Goal: Information Seeking & Learning: Learn about a topic

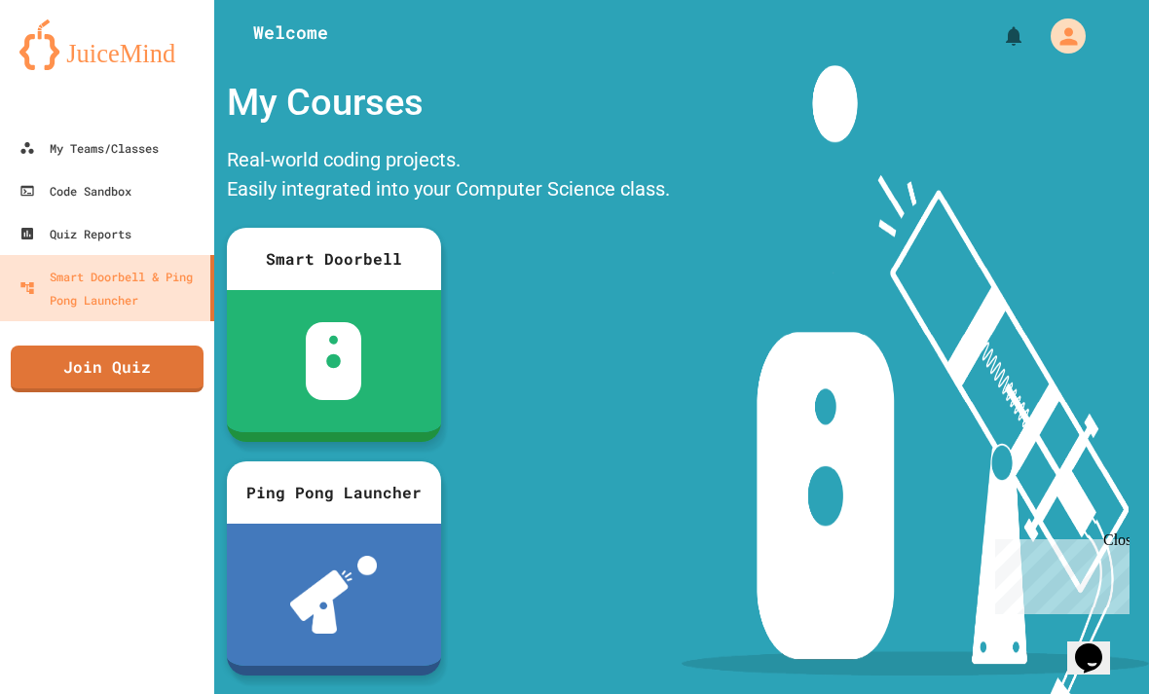
click at [159, 132] on link "My Teams/Classes" at bounding box center [107, 148] width 214 height 43
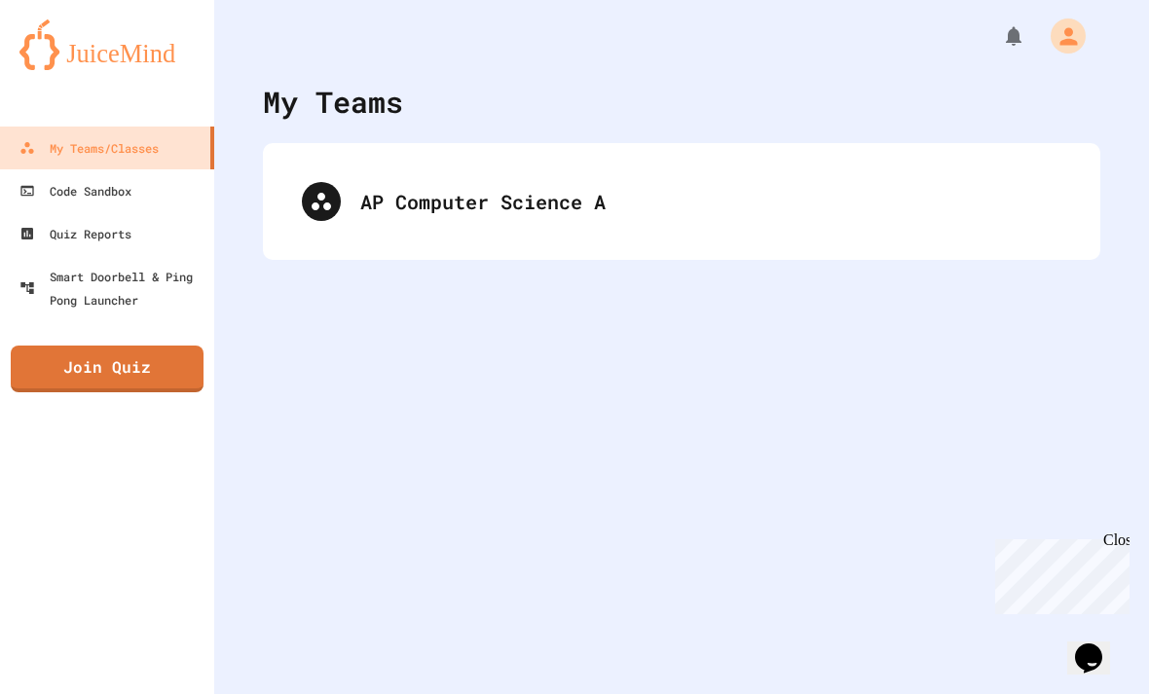
click at [370, 219] on div "AP Computer Science A" at bounding box center [681, 202] width 798 height 78
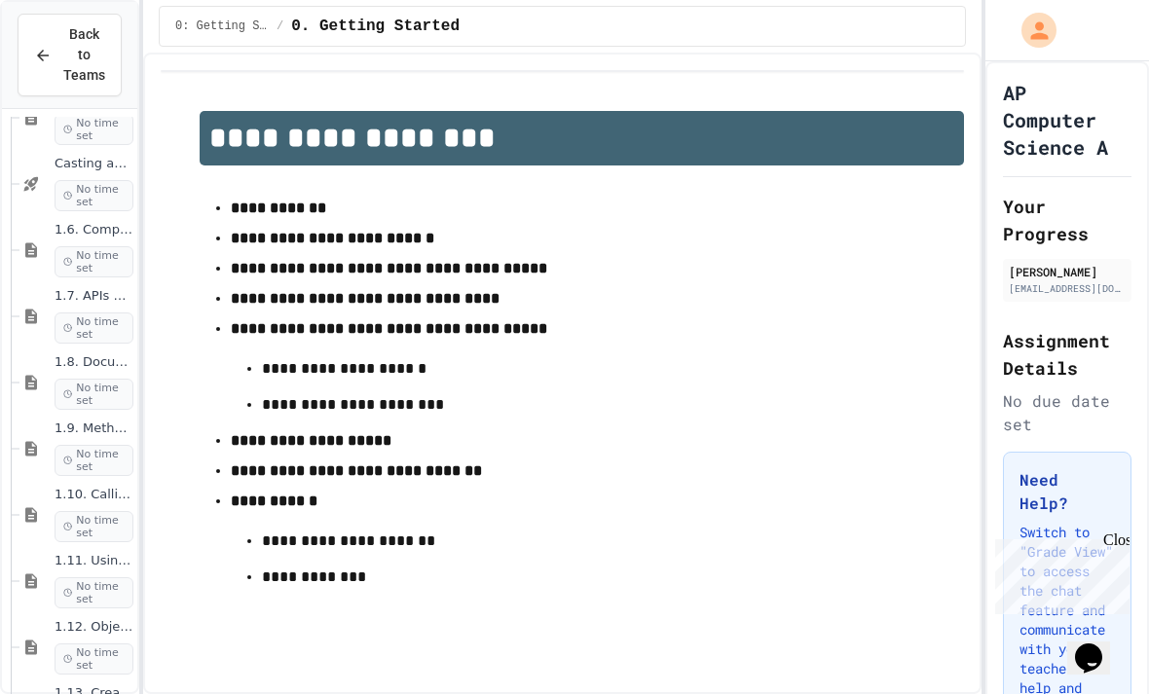
scroll to position [1177, 0]
click at [110, 486] on span "1.10. Calling Class Methods" at bounding box center [94, 494] width 79 height 17
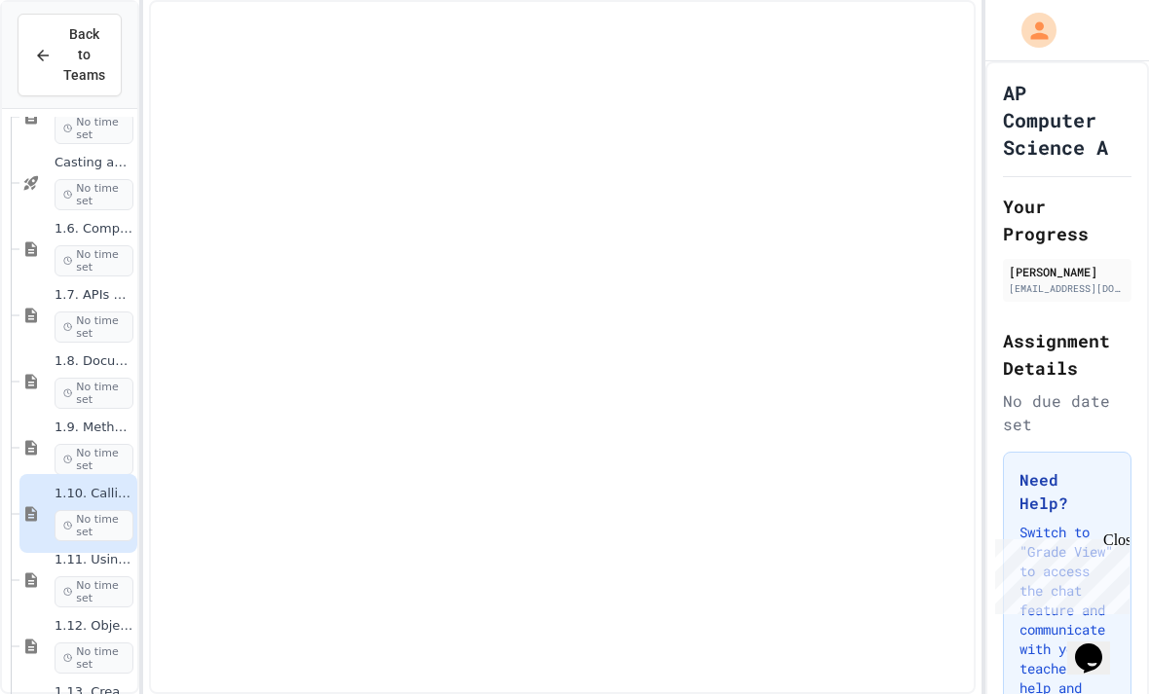
click at [31, 440] on icon at bounding box center [31, 447] width 12 height 15
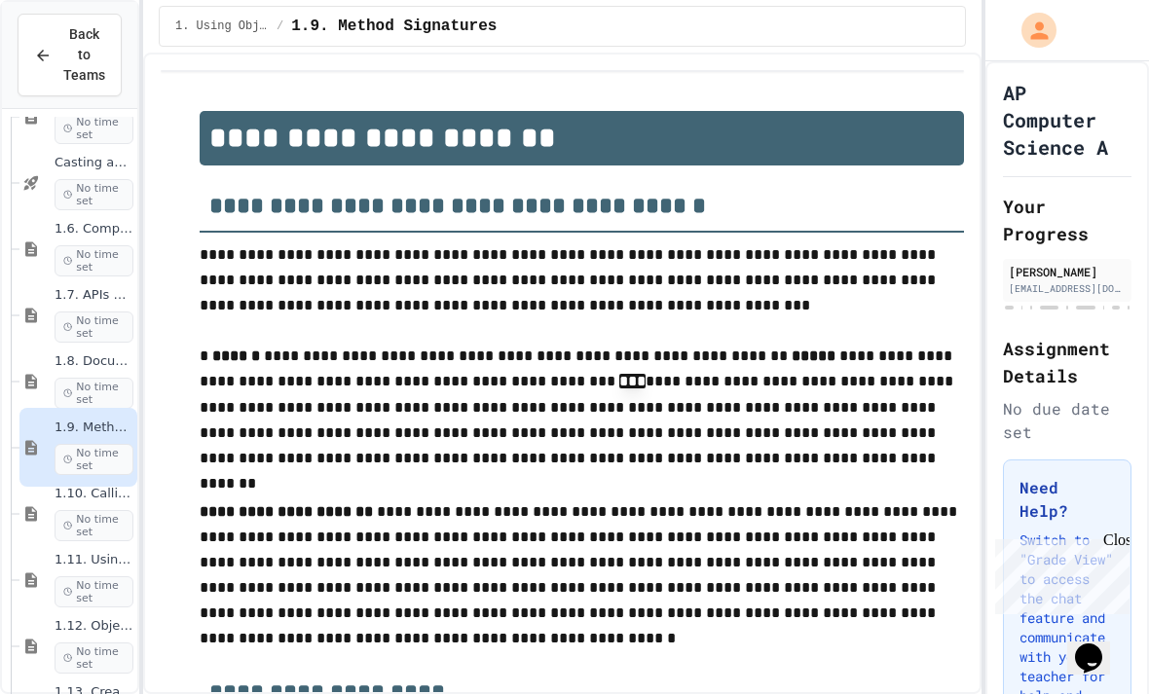
click at [50, 343] on div "1.8. Documentation with Comments and Preconditions No time set" at bounding box center [78, 381] width 118 height 79
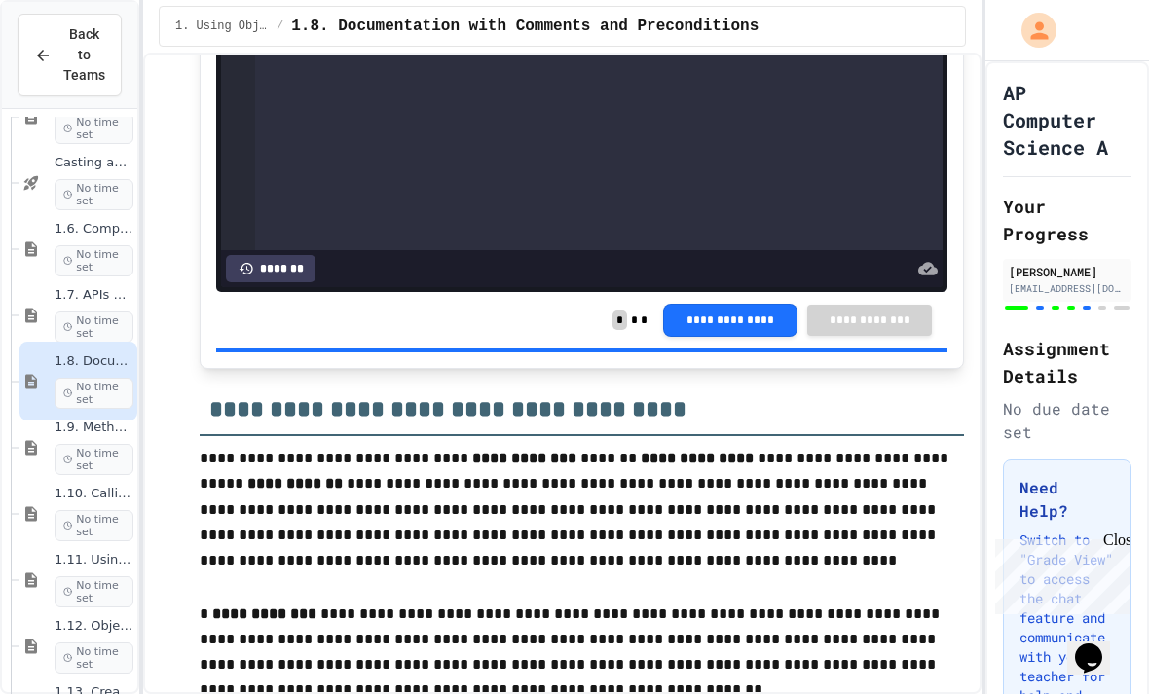
scroll to position [2900, 0]
